Goal: Transaction & Acquisition: Purchase product/service

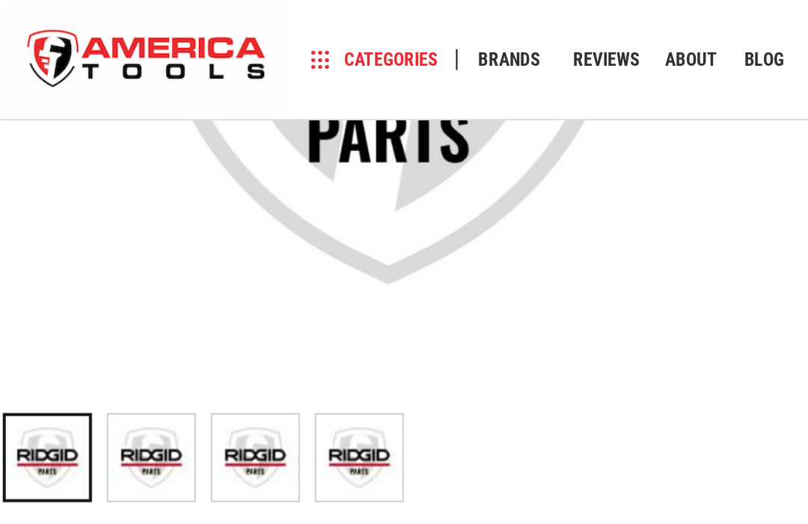
scroll to position [380, 0]
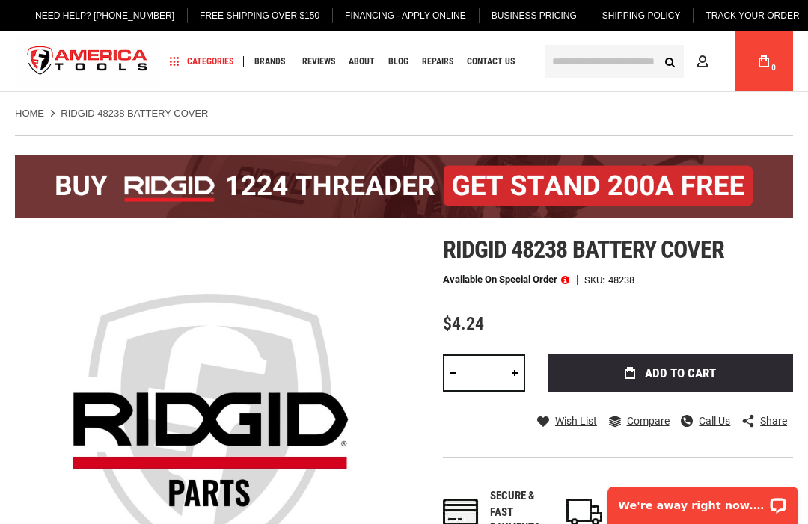
click at [621, 65] on input "text" at bounding box center [614, 61] width 138 height 33
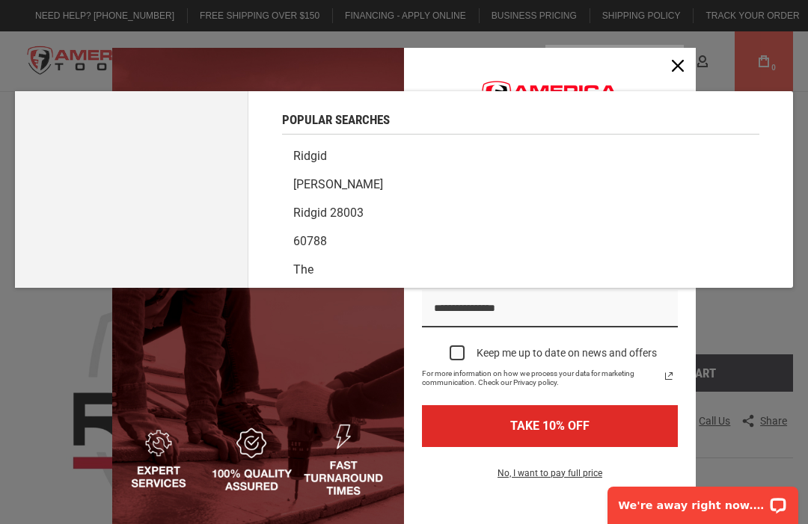
click at [694, 73] on button "Close" at bounding box center [678, 66] width 36 height 36
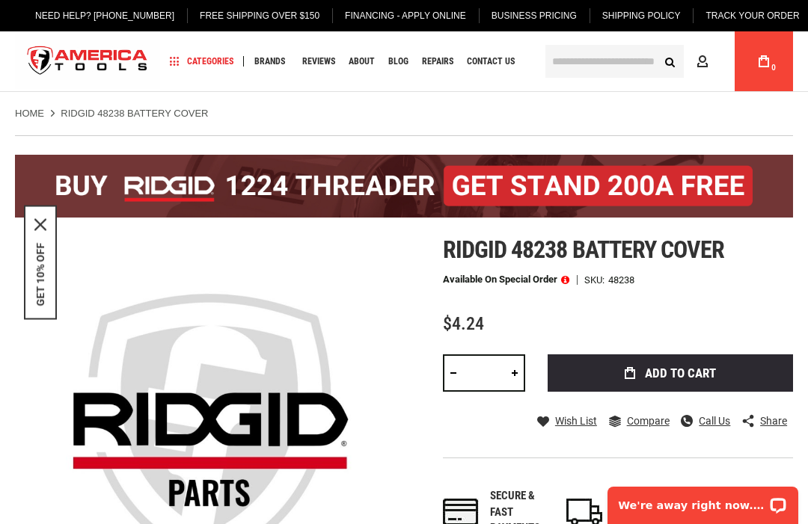
click at [624, 73] on input "text" at bounding box center [614, 61] width 138 height 33
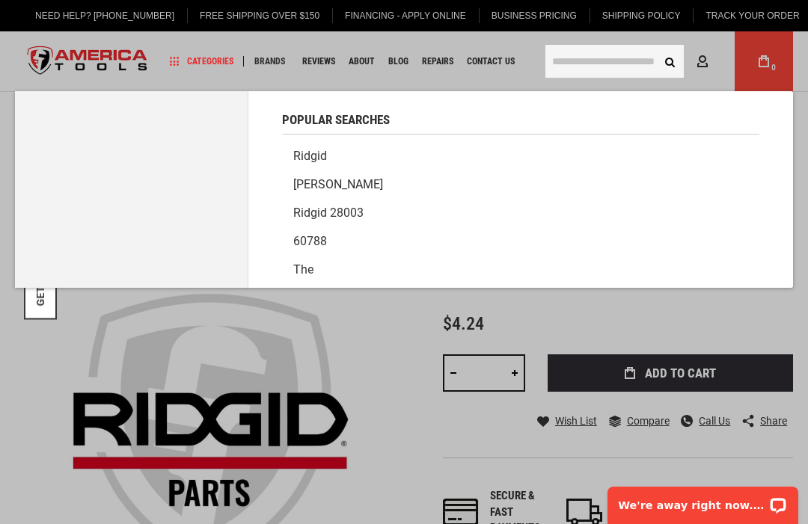
click at [631, 58] on input "text" at bounding box center [614, 61] width 138 height 33
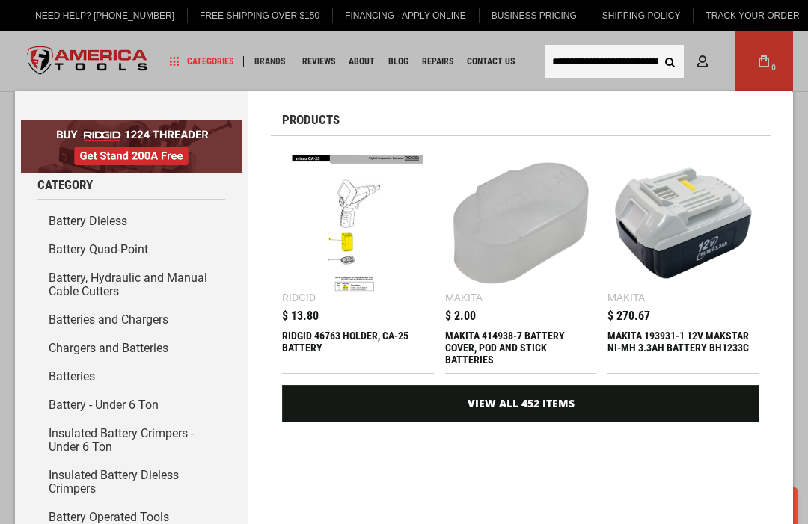
type input "**********"
click at [670, 61] on button "Search" at bounding box center [669, 61] width 28 height 28
